Goal: Information Seeking & Learning: Find specific fact

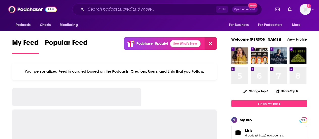
click at [94, 6] on input "Search podcasts, credits, & more..." at bounding box center [151, 9] width 130 height 8
click at [95, 9] on input "Search podcasts, credits, & more..." at bounding box center [151, 9] width 130 height 8
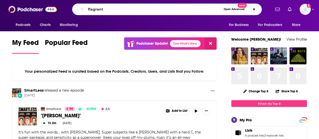
type input "flagrant"
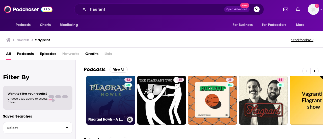
click at [88, 99] on link "62 Flagrant Howls - A [US_STATE] Timberwolves Podcast" at bounding box center [110, 100] width 49 height 49
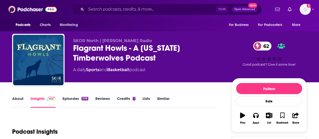
click at [134, 128] on div "Podcast Insights" at bounding box center [112, 129] width 200 height 26
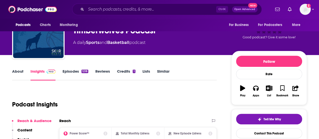
scroll to position [40, 0]
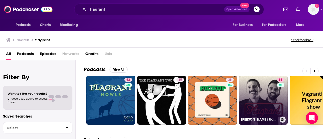
click at [247, 105] on link "85 [PERSON_NAME] Flagrant with [PERSON_NAME]" at bounding box center [263, 100] width 49 height 49
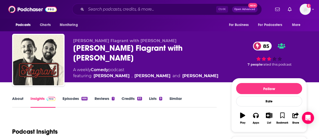
drag, startPoint x: 96, startPoint y: 59, endPoint x: 74, endPoint y: 49, distance: 23.8
click at [74, 49] on div "[PERSON_NAME] Flagrant with [PERSON_NAME] 85" at bounding box center [148, 53] width 150 height 20
click at [103, 120] on div "Podcast Insights" at bounding box center [112, 129] width 200 height 26
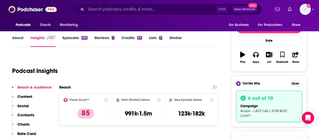
scroll to position [81, 0]
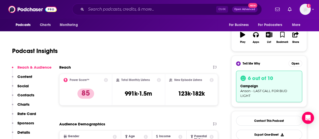
click at [124, 94] on div "Total Monthly Listens 991k-1.5m" at bounding box center [138, 89] width 45 height 23
drag, startPoint x: 125, startPoint y: 94, endPoint x: 153, endPoint y: 97, distance: 28.1
click at [153, 97] on div "Total Monthly Listens 991k-1.5m" at bounding box center [138, 89] width 45 height 23
copy h3 "991k-1.5m"
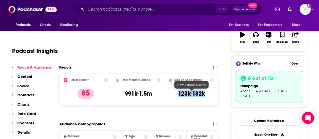
drag, startPoint x: 207, startPoint y: 94, endPoint x: 175, endPoint y: 92, distance: 32.8
click at [175, 92] on div "New Episode Listens 123k-182k" at bounding box center [191, 89] width 44 height 23
copy h3 "123k-182k"
